Goal: Transaction & Acquisition: Purchase product/service

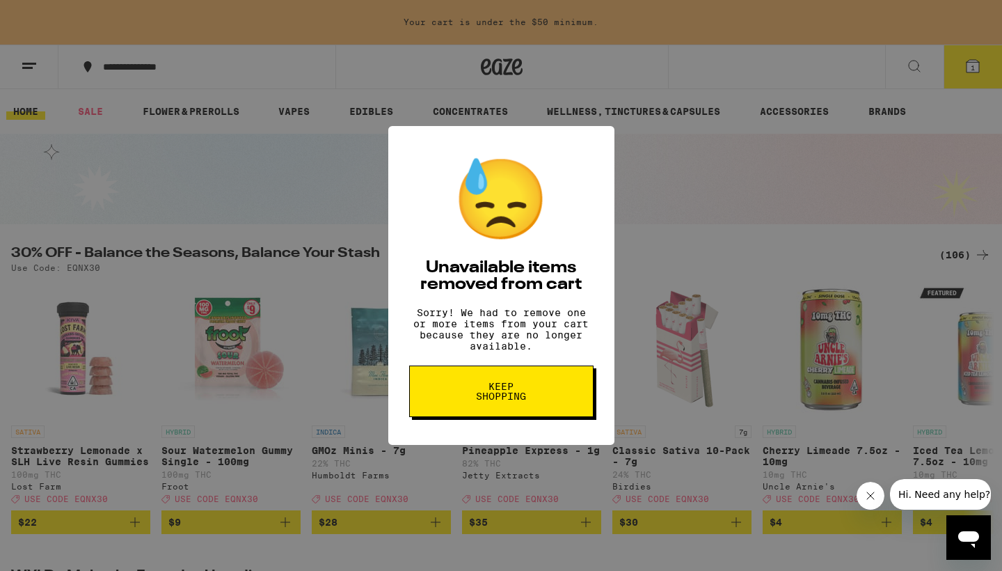
click at [498, 392] on span "Keep Shopping" at bounding box center [502, 390] width 72 height 19
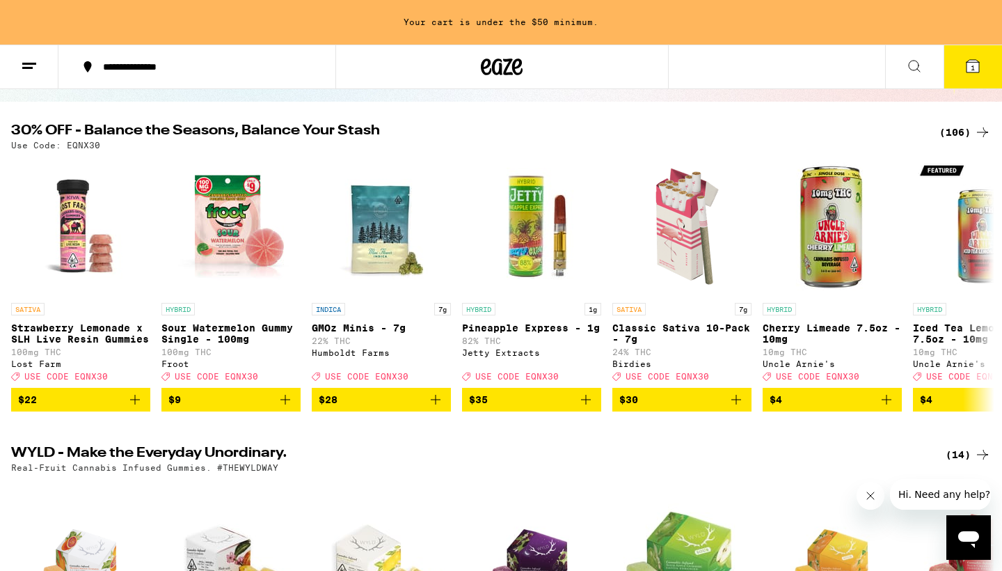
scroll to position [116, 0]
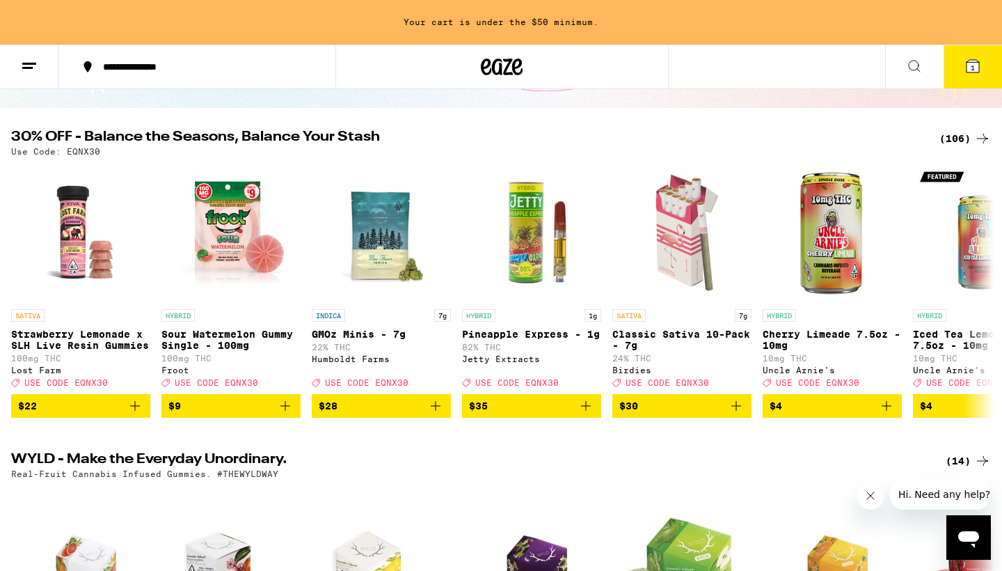
click at [949, 144] on div "(106)" at bounding box center [964, 138] width 51 height 17
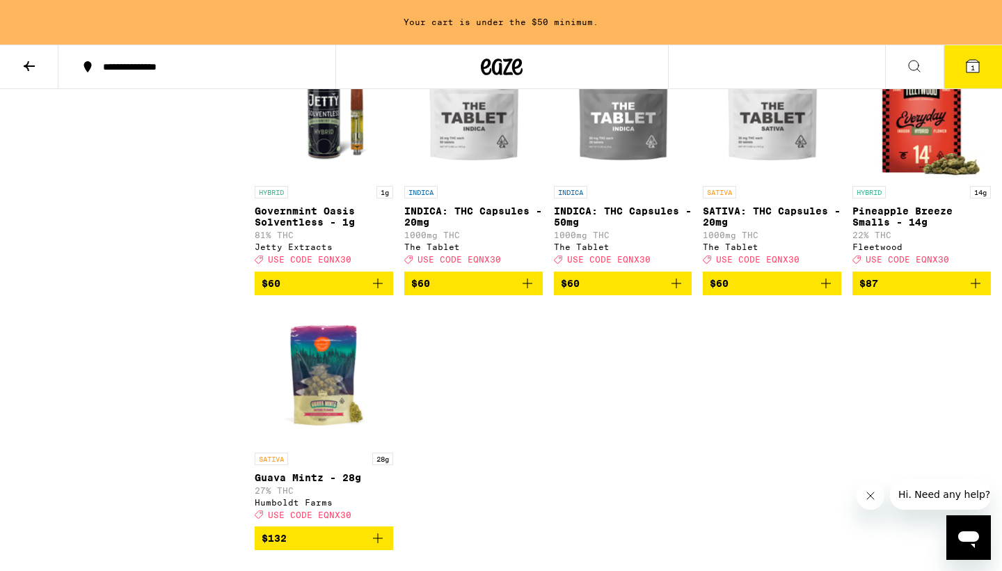
scroll to position [5165, 0]
